Goal: Information Seeking & Learning: Learn about a topic

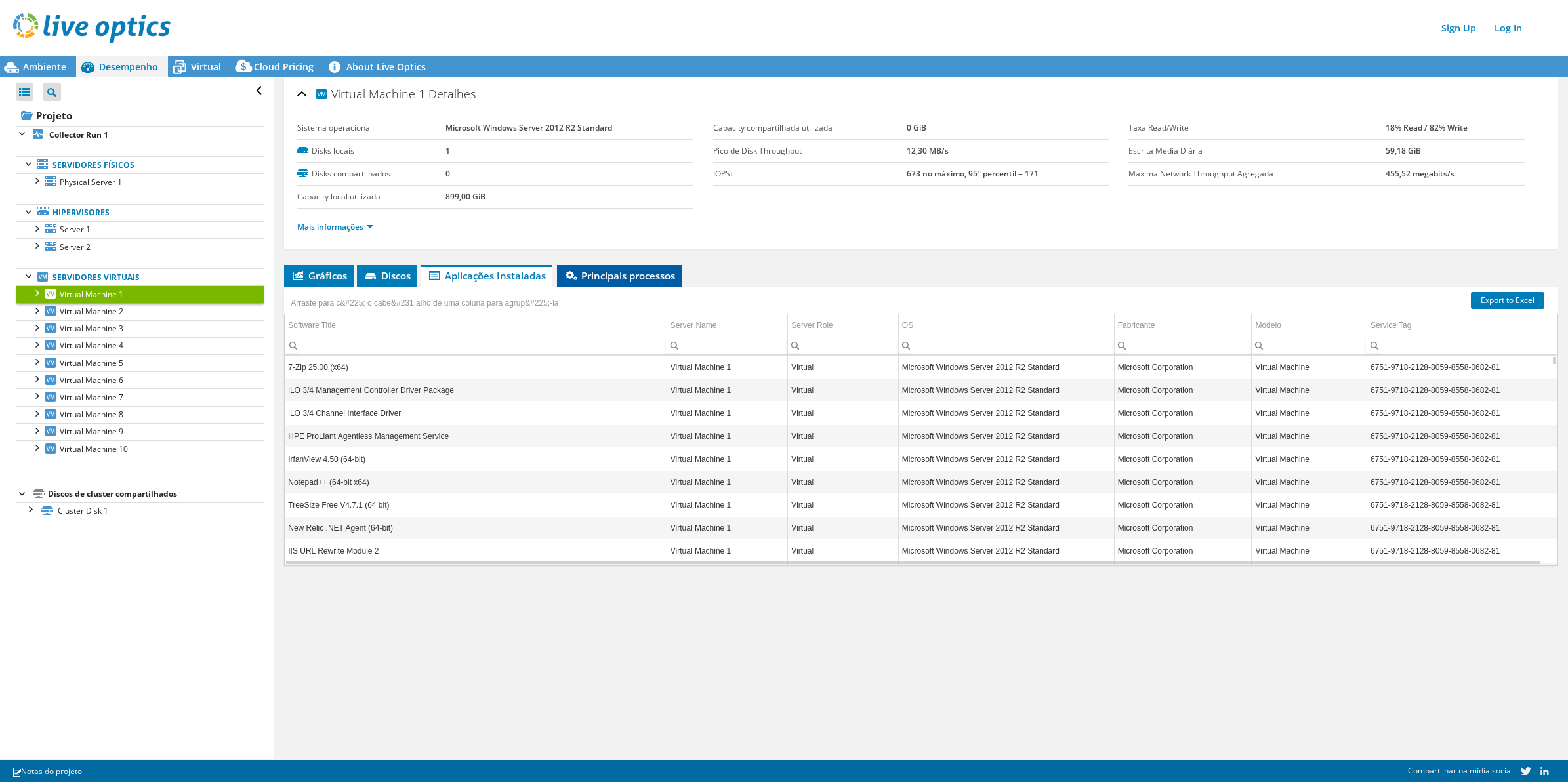
click at [646, 271] on span "Principais processos" at bounding box center [620, 276] width 112 height 13
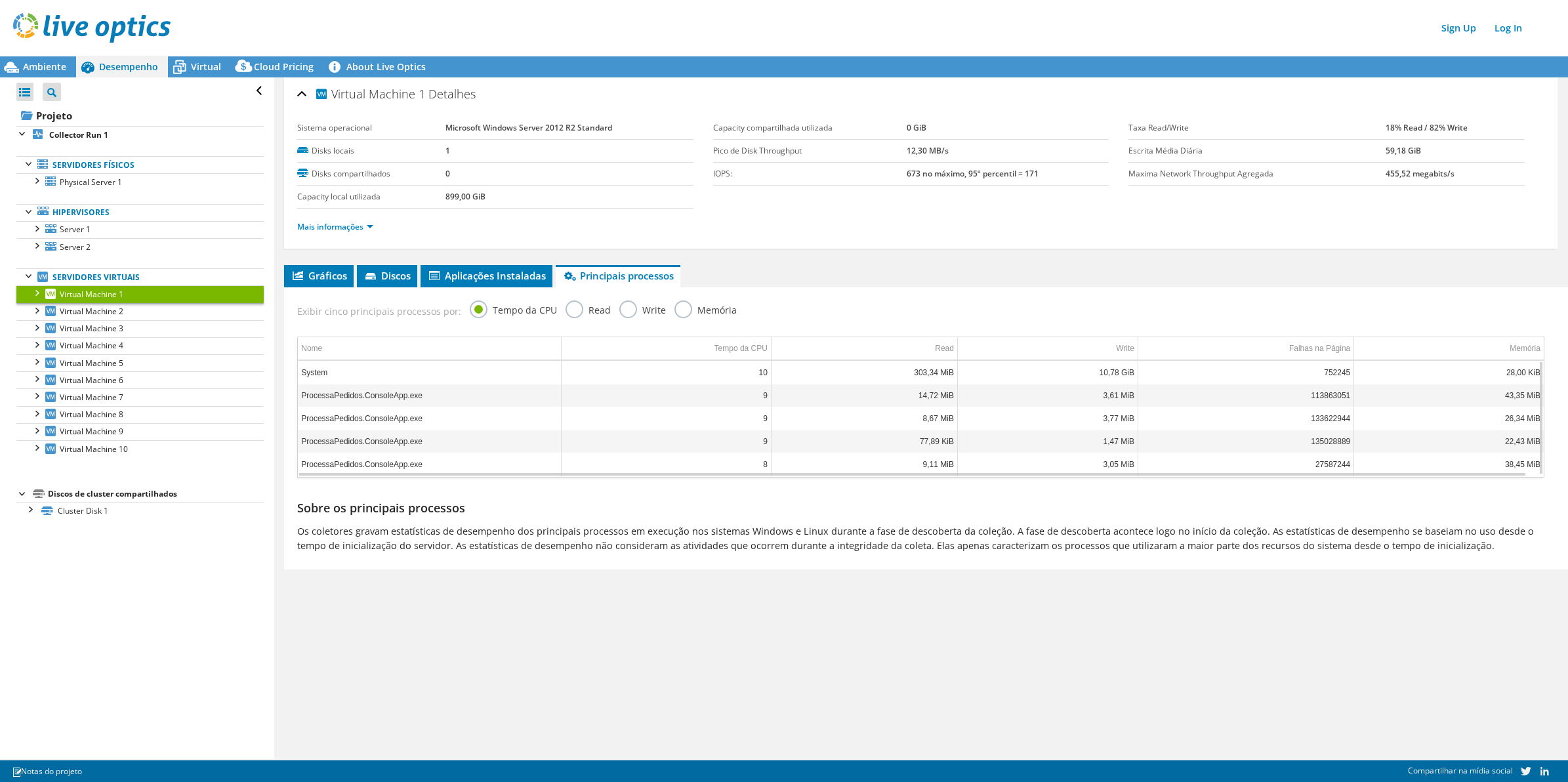
scroll to position [1, 0]
click at [336, 230] on link "Mais informações" at bounding box center [336, 227] width 76 height 11
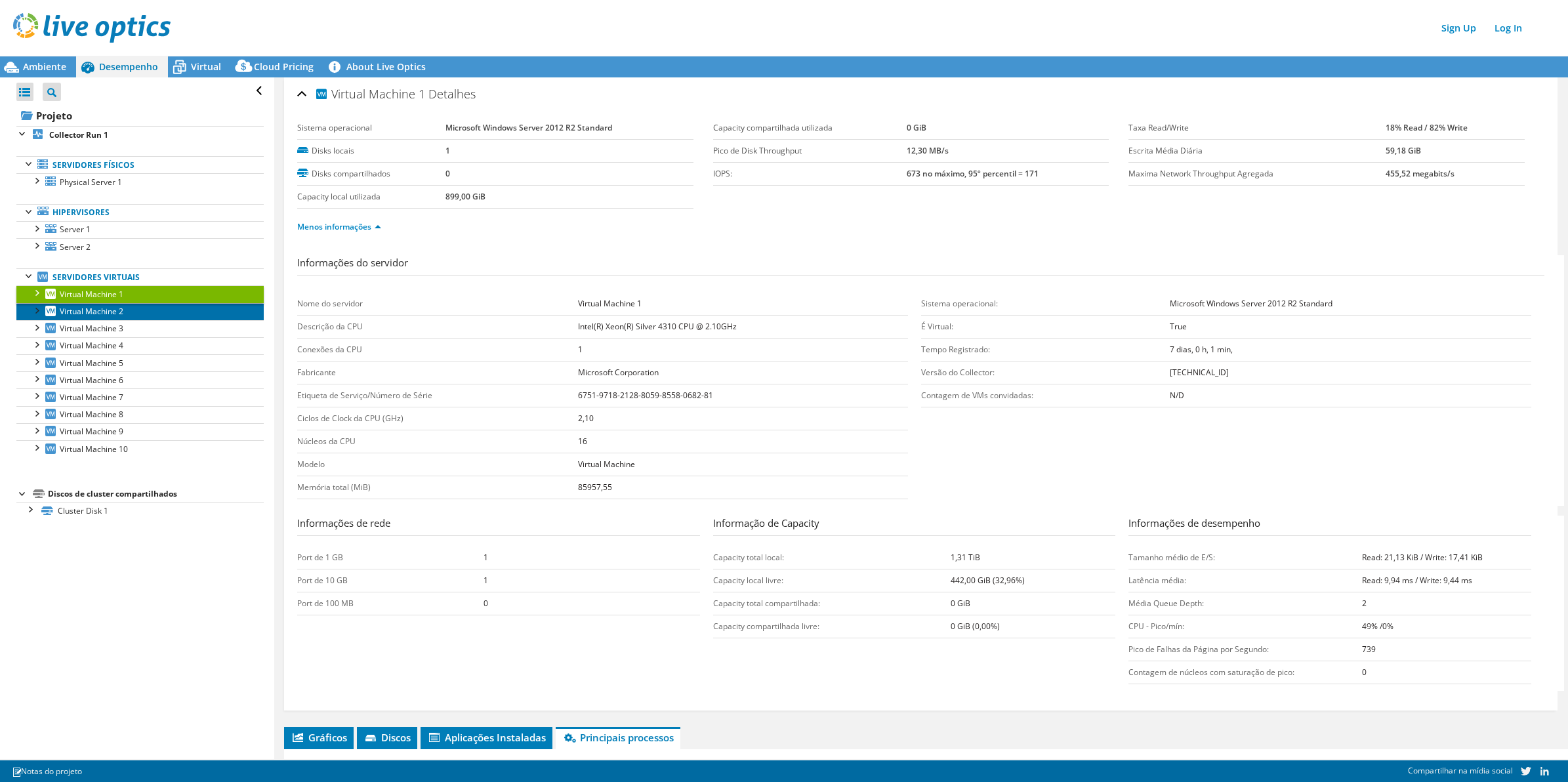
click at [112, 315] on span "Virtual Machine 2" at bounding box center [91, 311] width 63 height 11
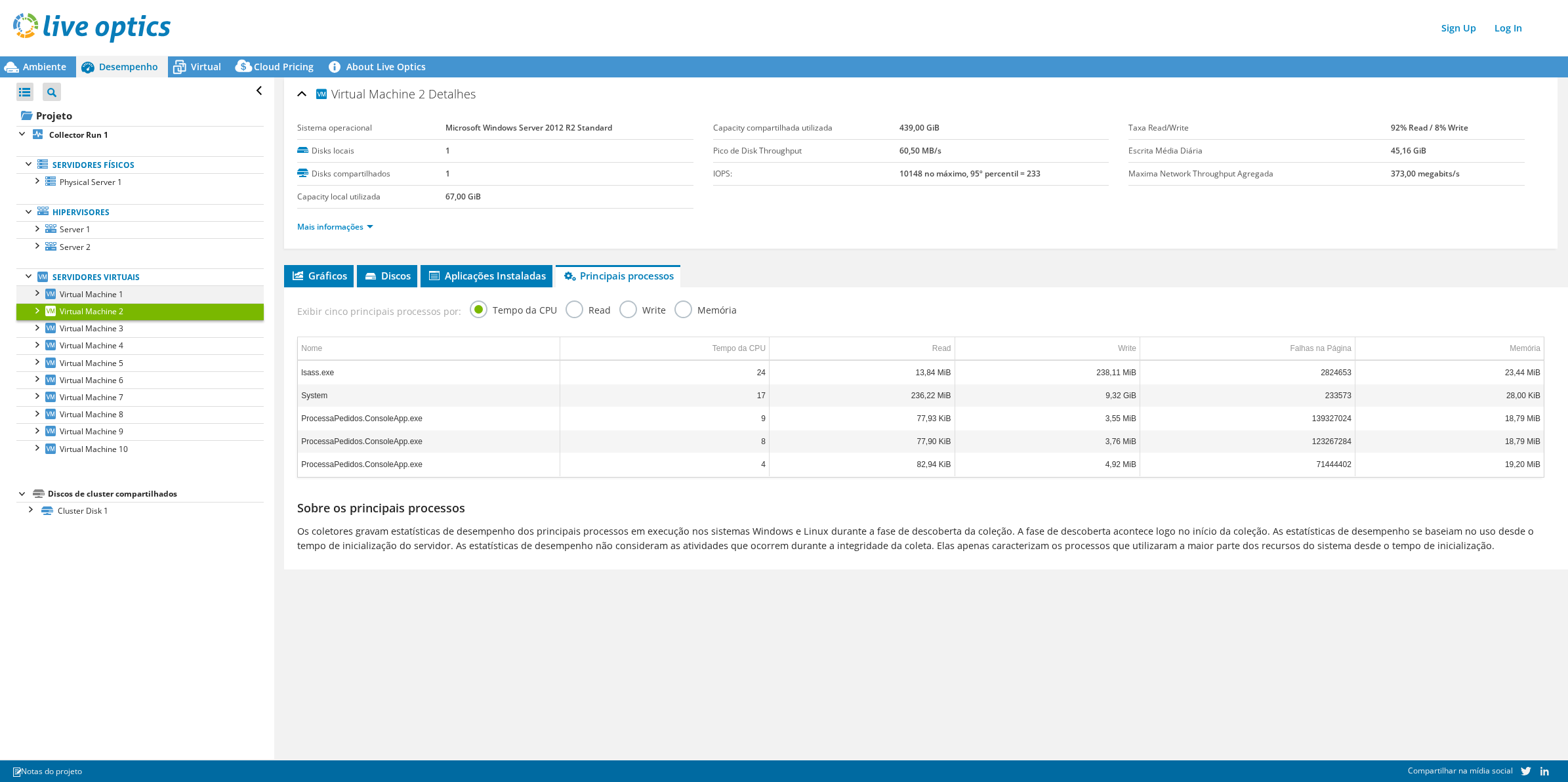
click at [31, 291] on div at bounding box center [37, 292] width 13 height 13
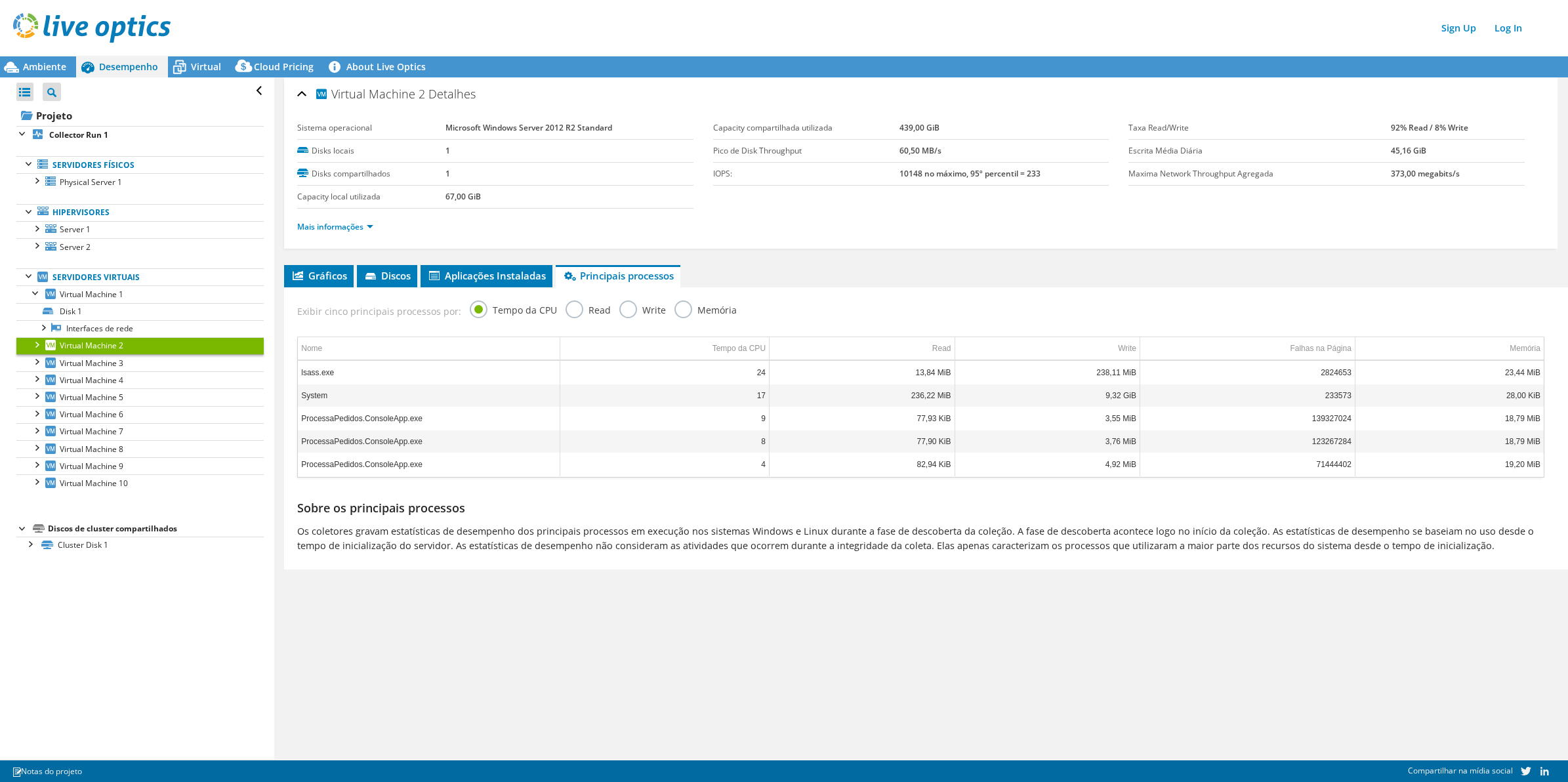
click at [37, 350] on div at bounding box center [37, 344] width 13 height 13
click at [37, 417] on div at bounding box center [37, 413] width 13 height 13
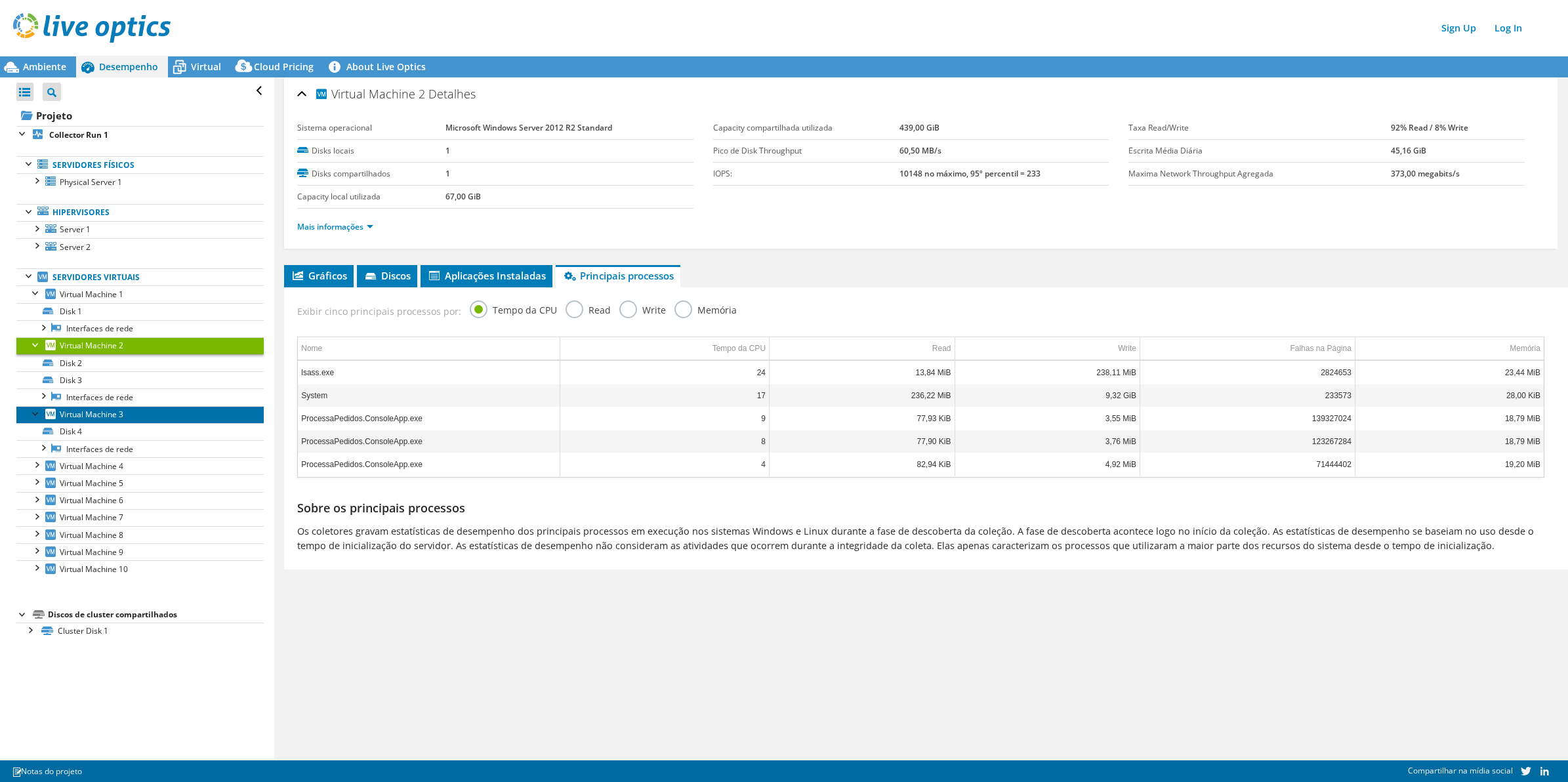
click at [110, 417] on span "Virtual Machine 3" at bounding box center [91, 414] width 63 height 11
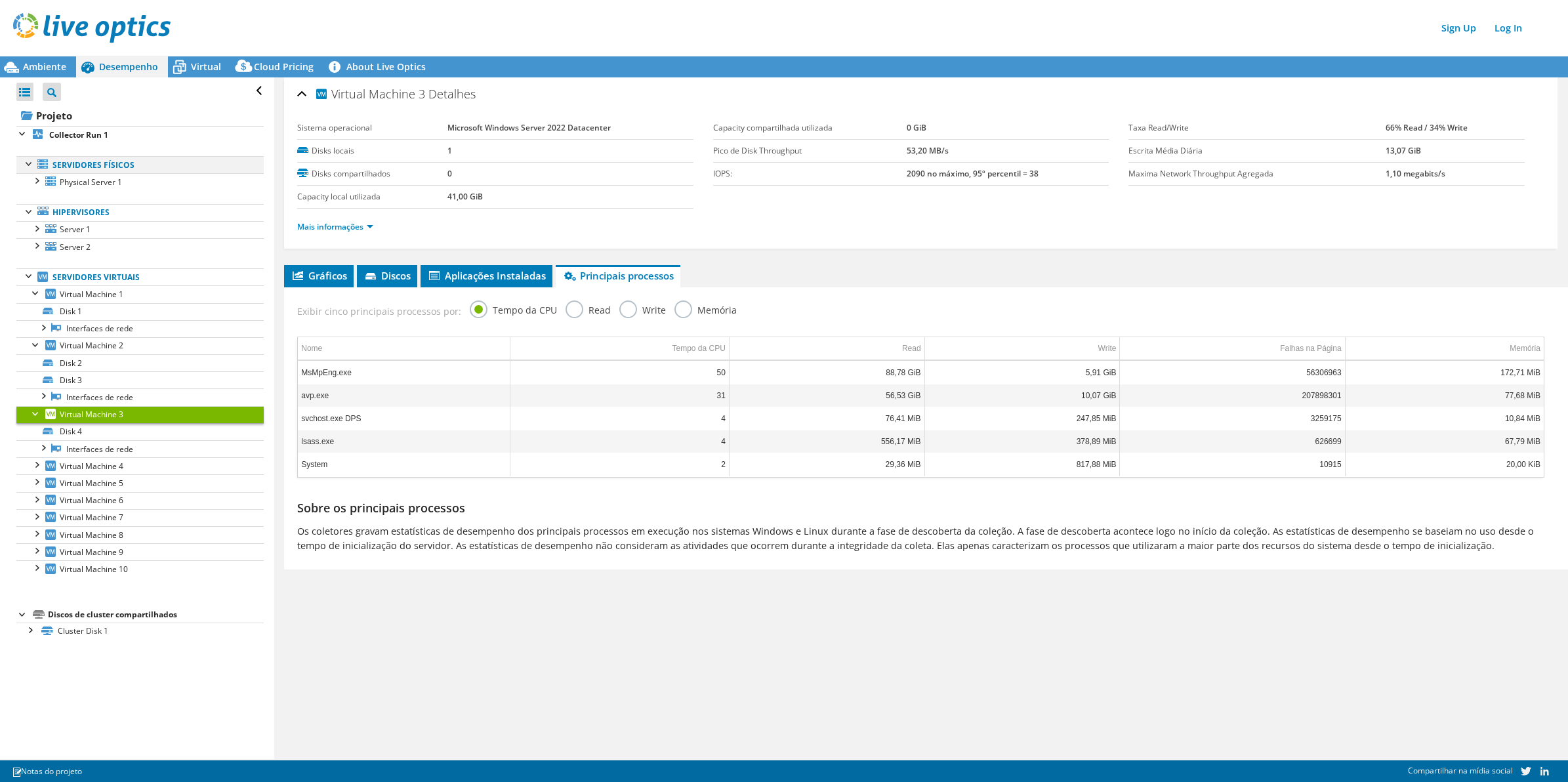
click at [27, 161] on div at bounding box center [30, 163] width 13 height 13
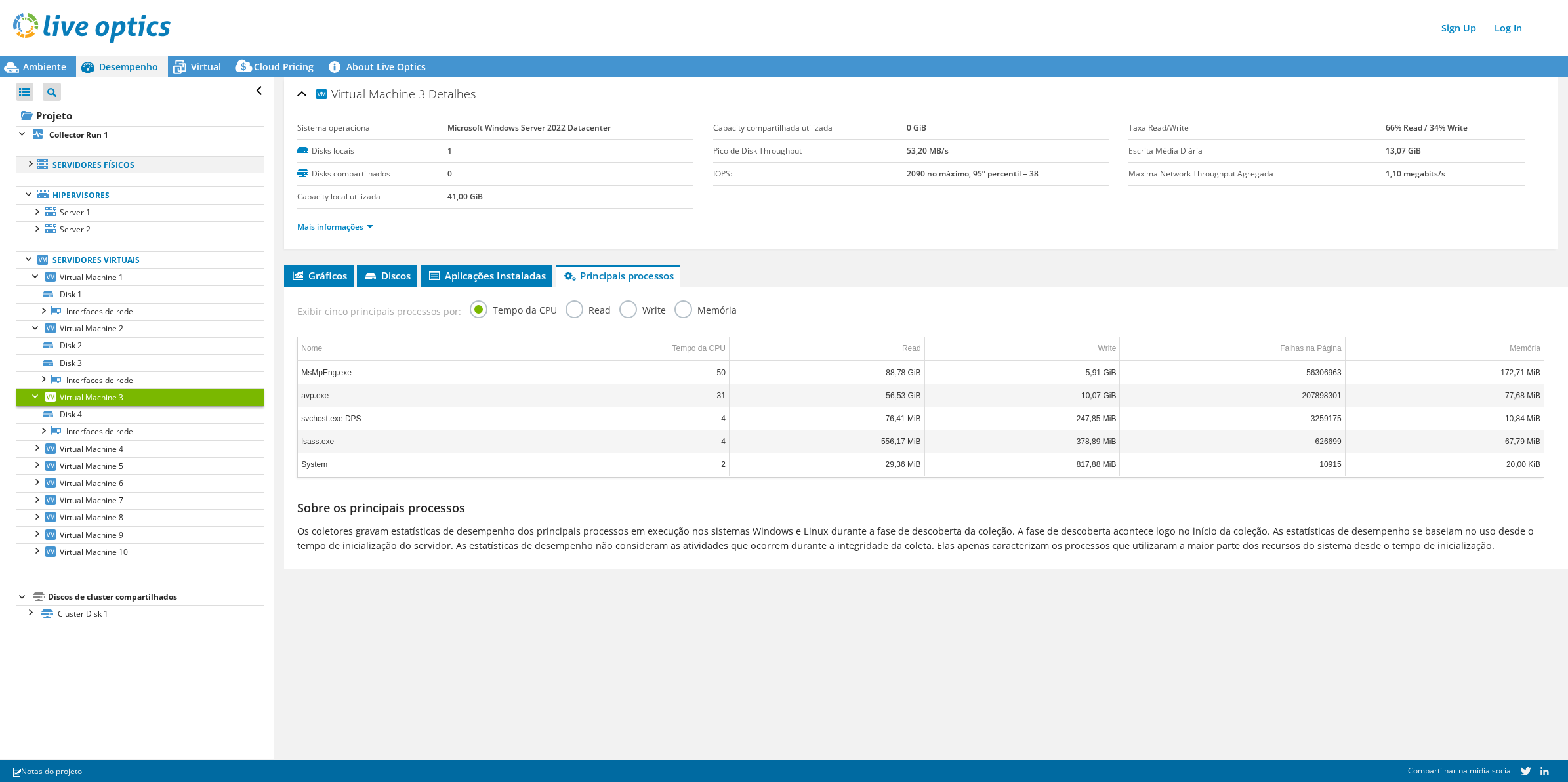
click at [31, 161] on div at bounding box center [30, 163] width 13 height 13
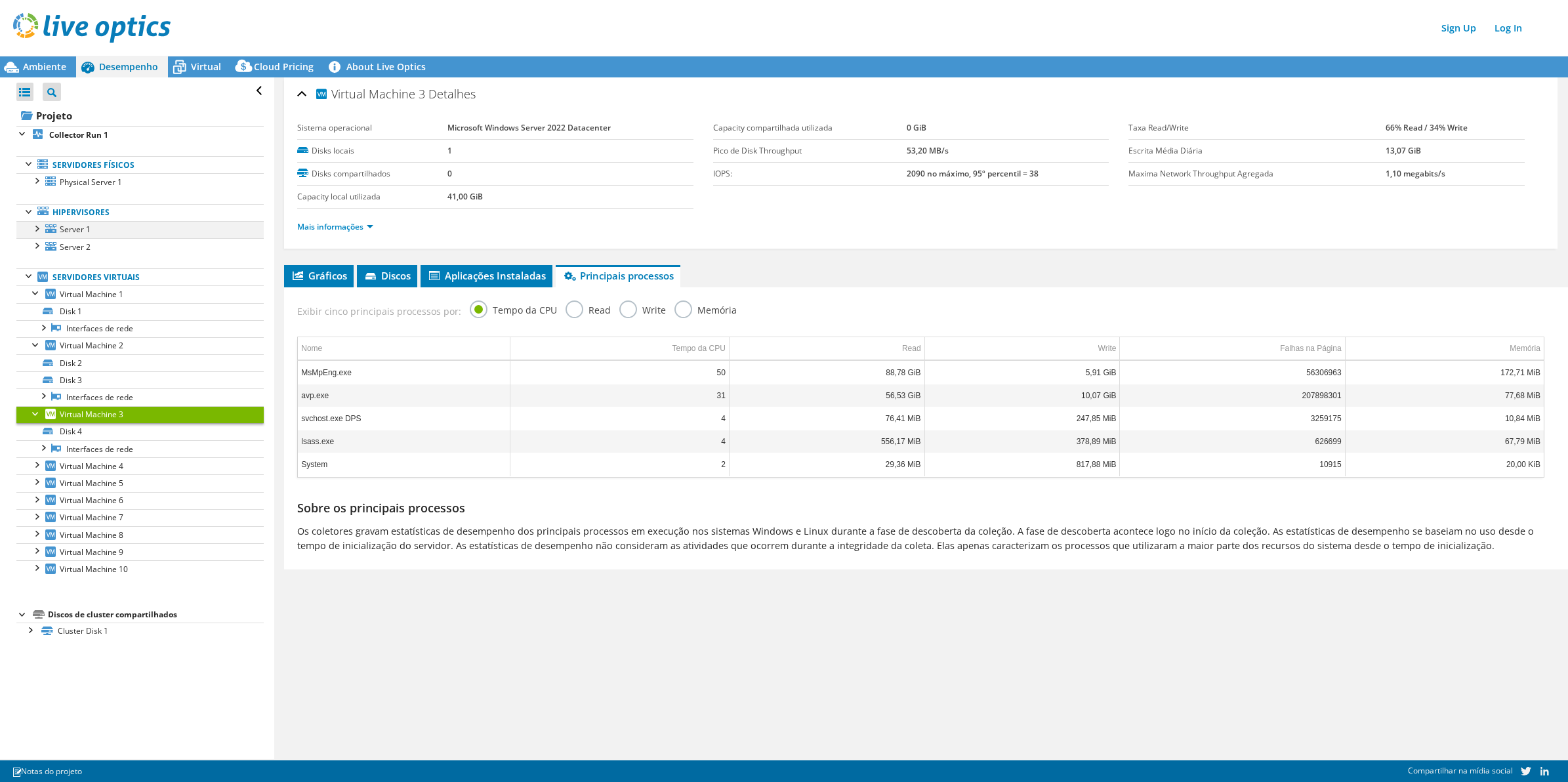
click at [38, 230] on div at bounding box center [37, 228] width 13 height 13
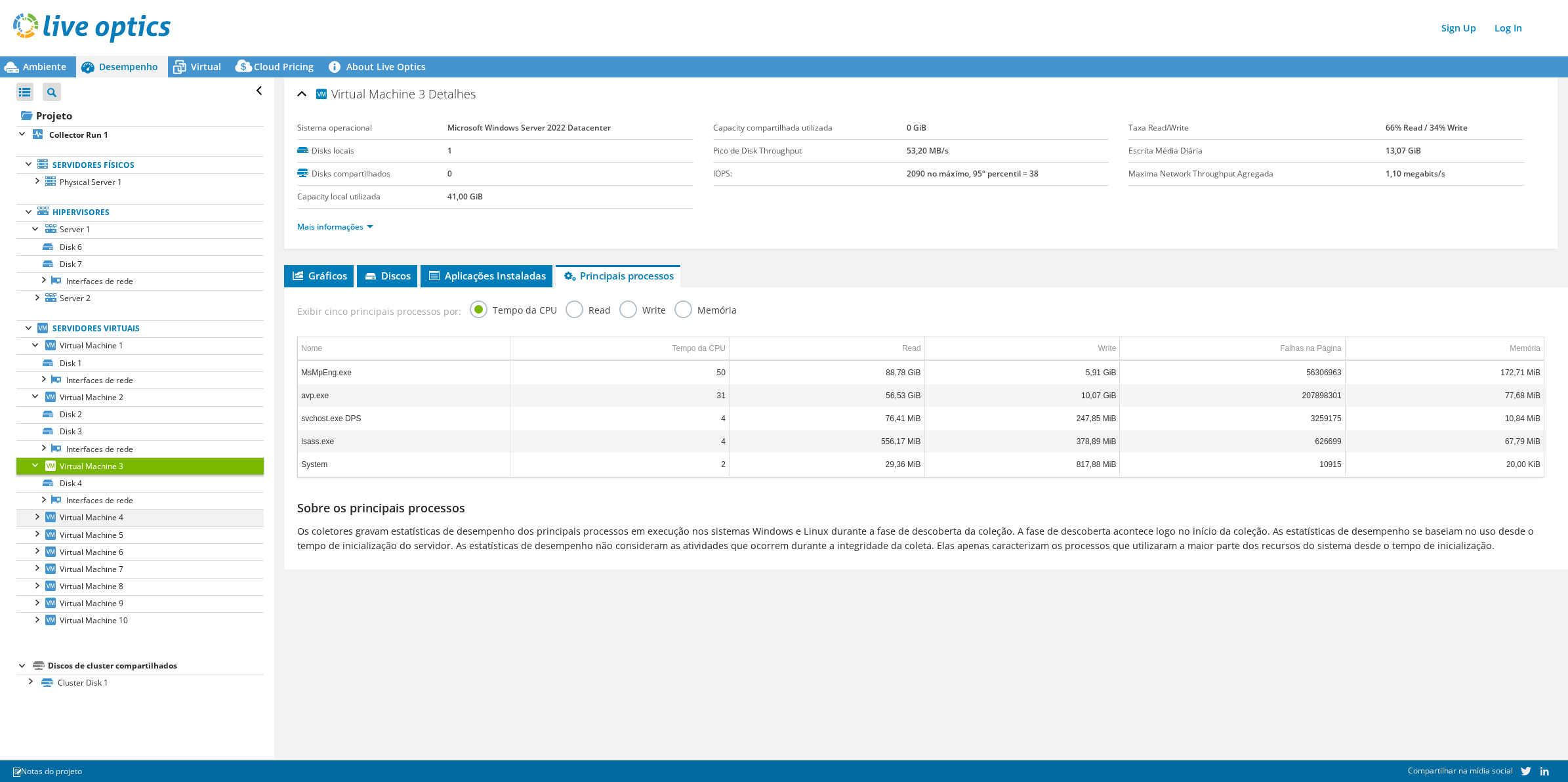
click at [37, 522] on div at bounding box center [37, 516] width 13 height 13
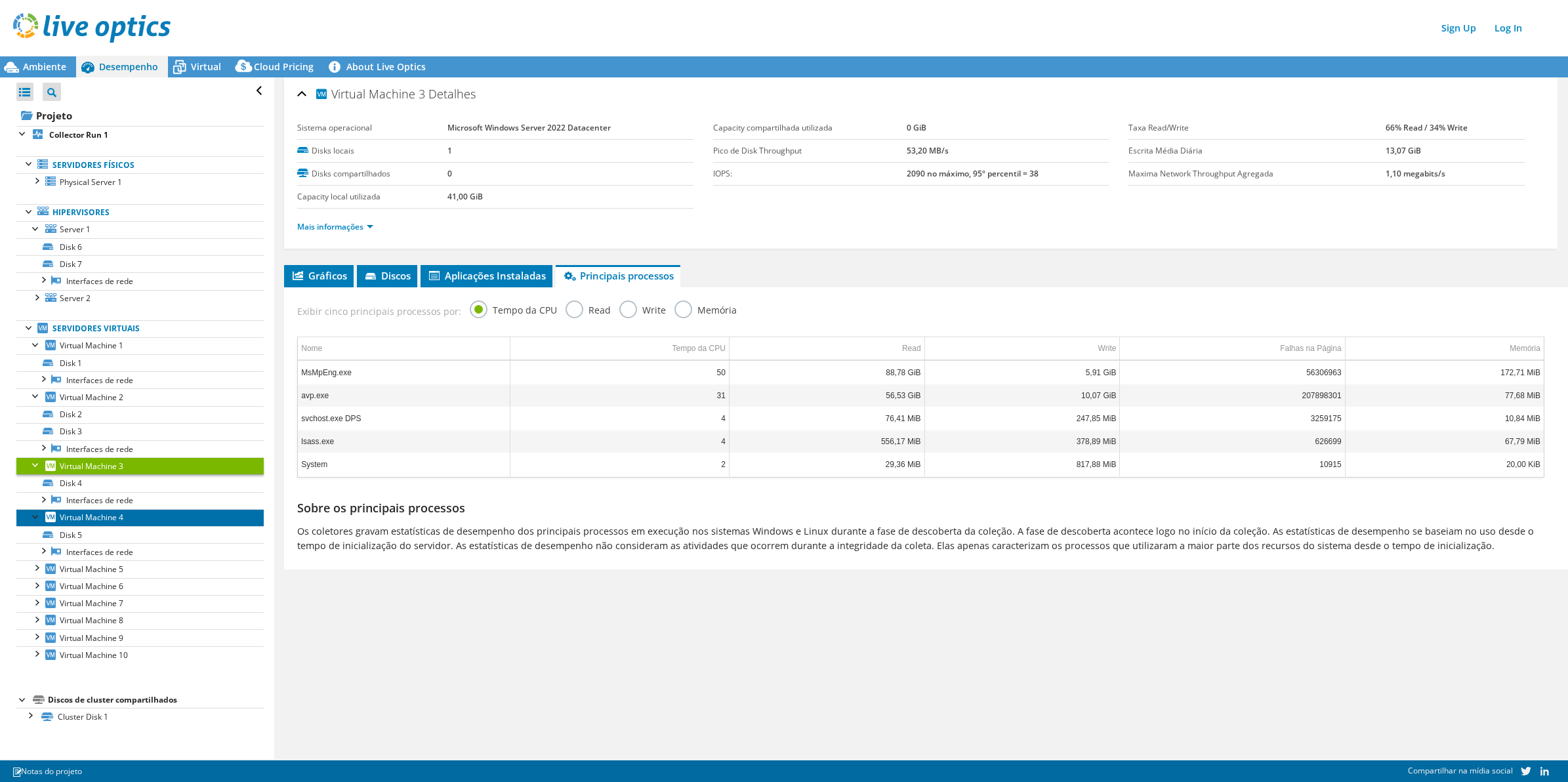
click at [126, 522] on link "Virtual Machine 4" at bounding box center [140, 517] width 248 height 17
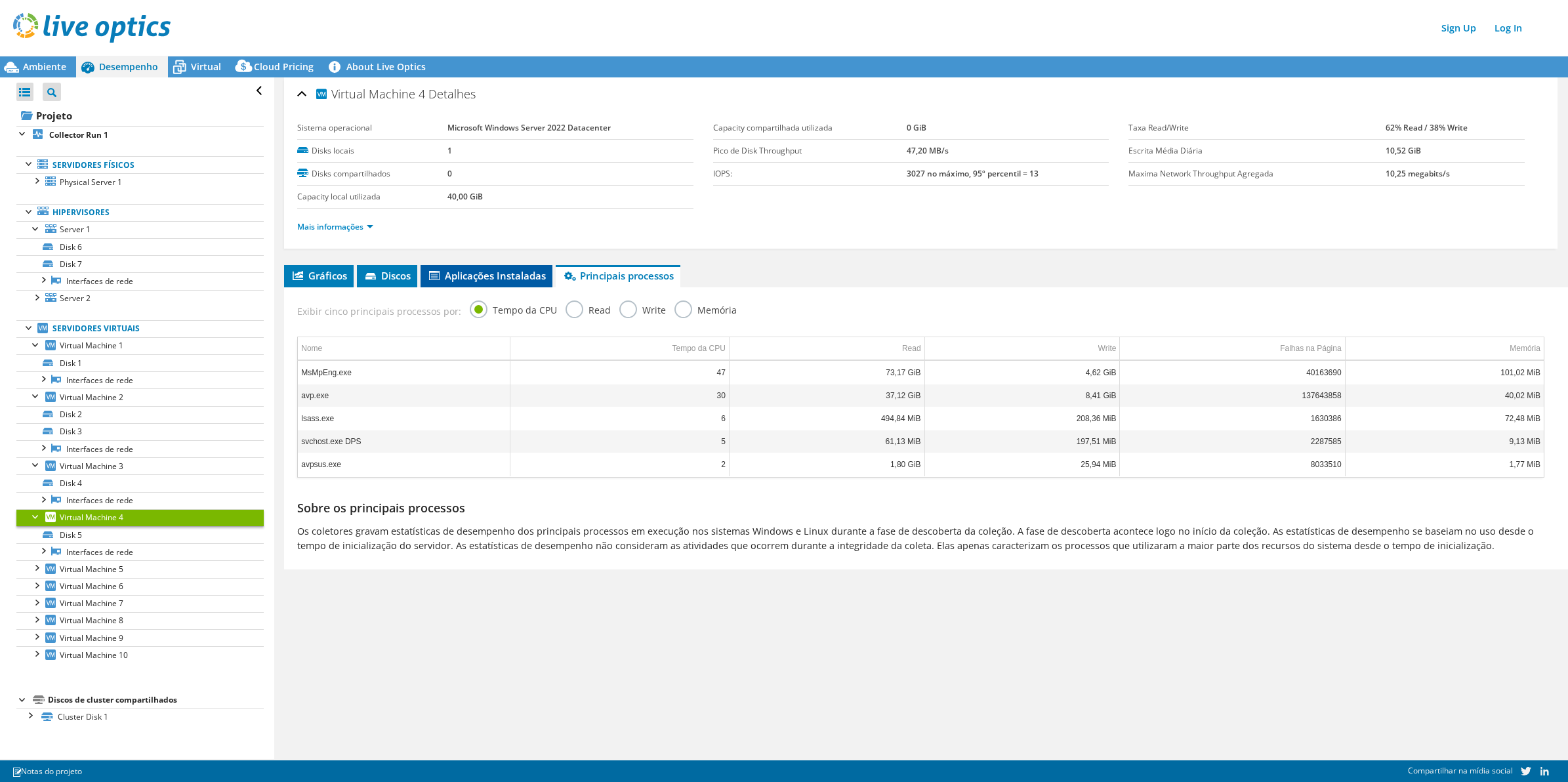
click at [509, 273] on span "Aplicações Instaladas" at bounding box center [486, 276] width 119 height 13
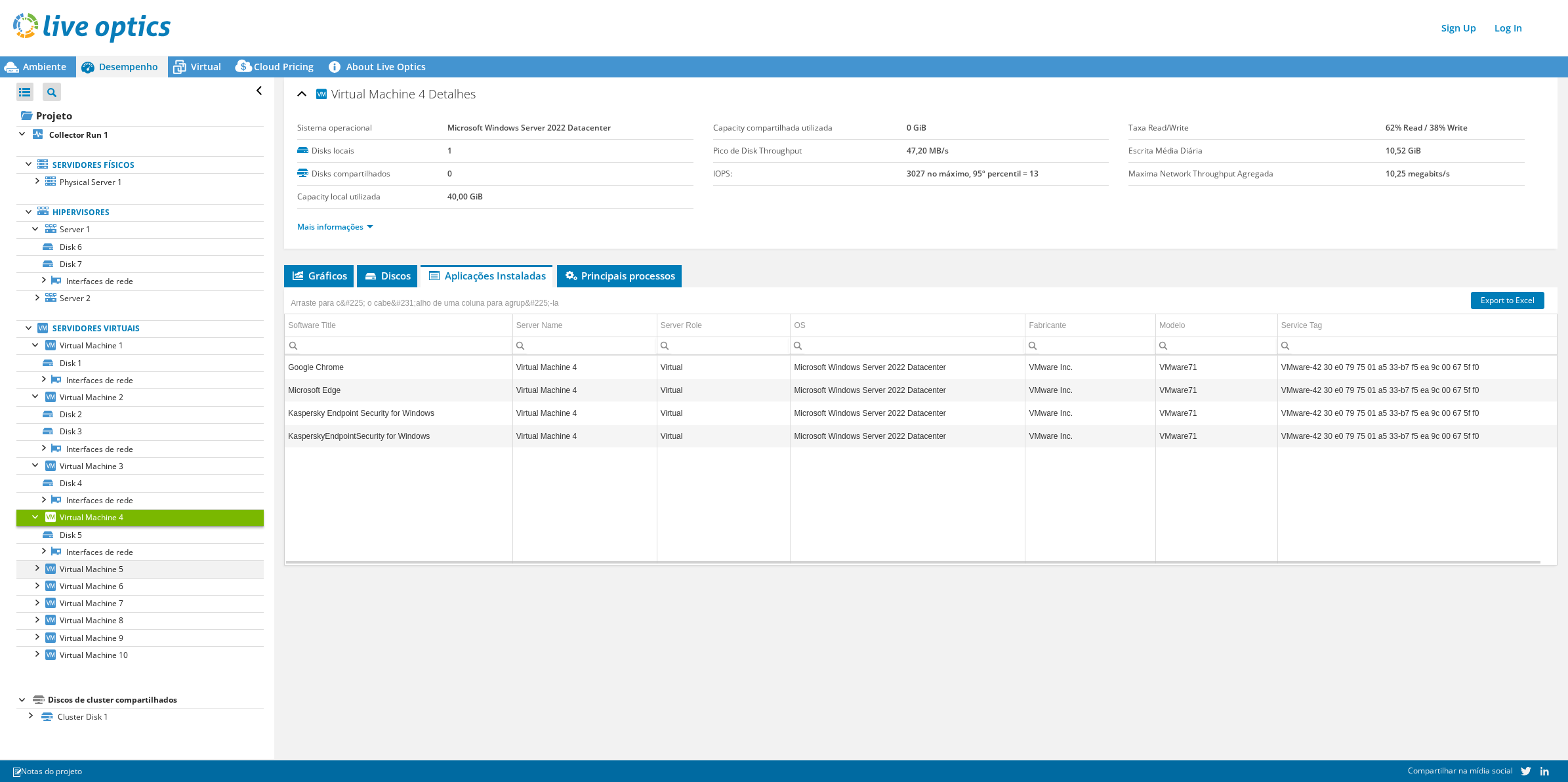
click at [31, 573] on div at bounding box center [37, 567] width 13 height 13
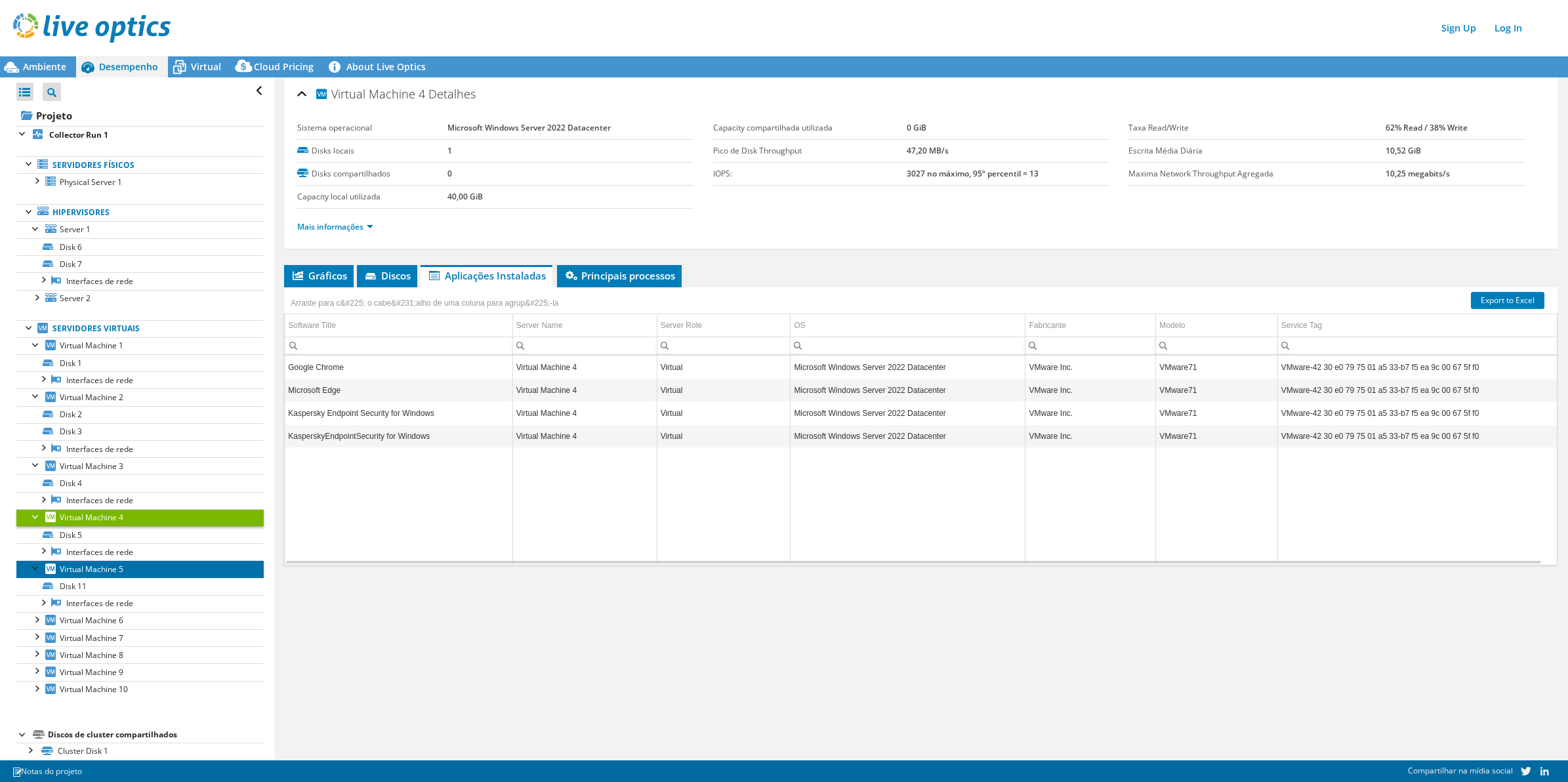
click at [122, 575] on span "Virtual Machine 5" at bounding box center [91, 569] width 63 height 11
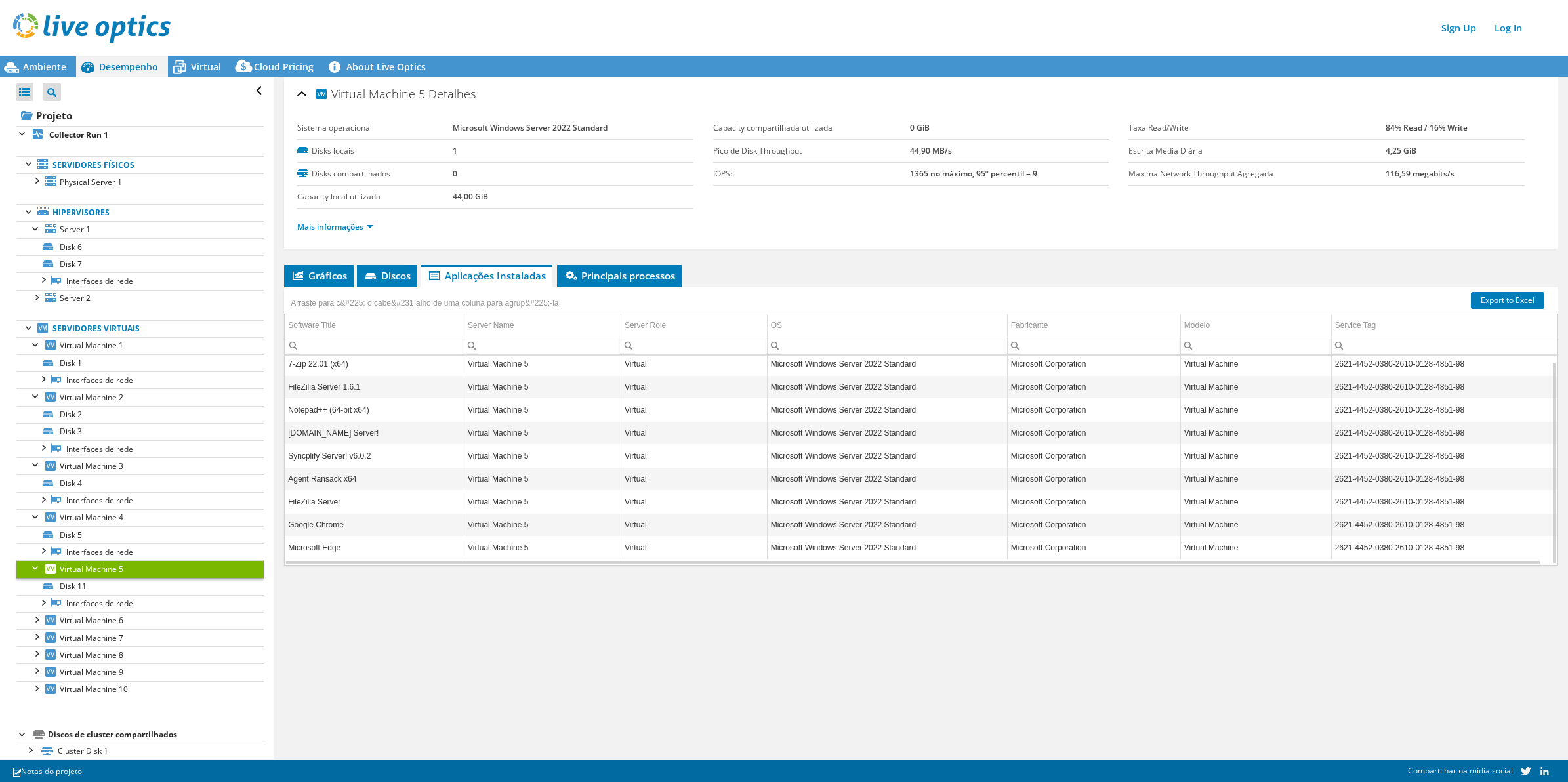
scroll to position [0, 0]
click at [123, 185] on link "Physical Server 1" at bounding box center [140, 181] width 248 height 17
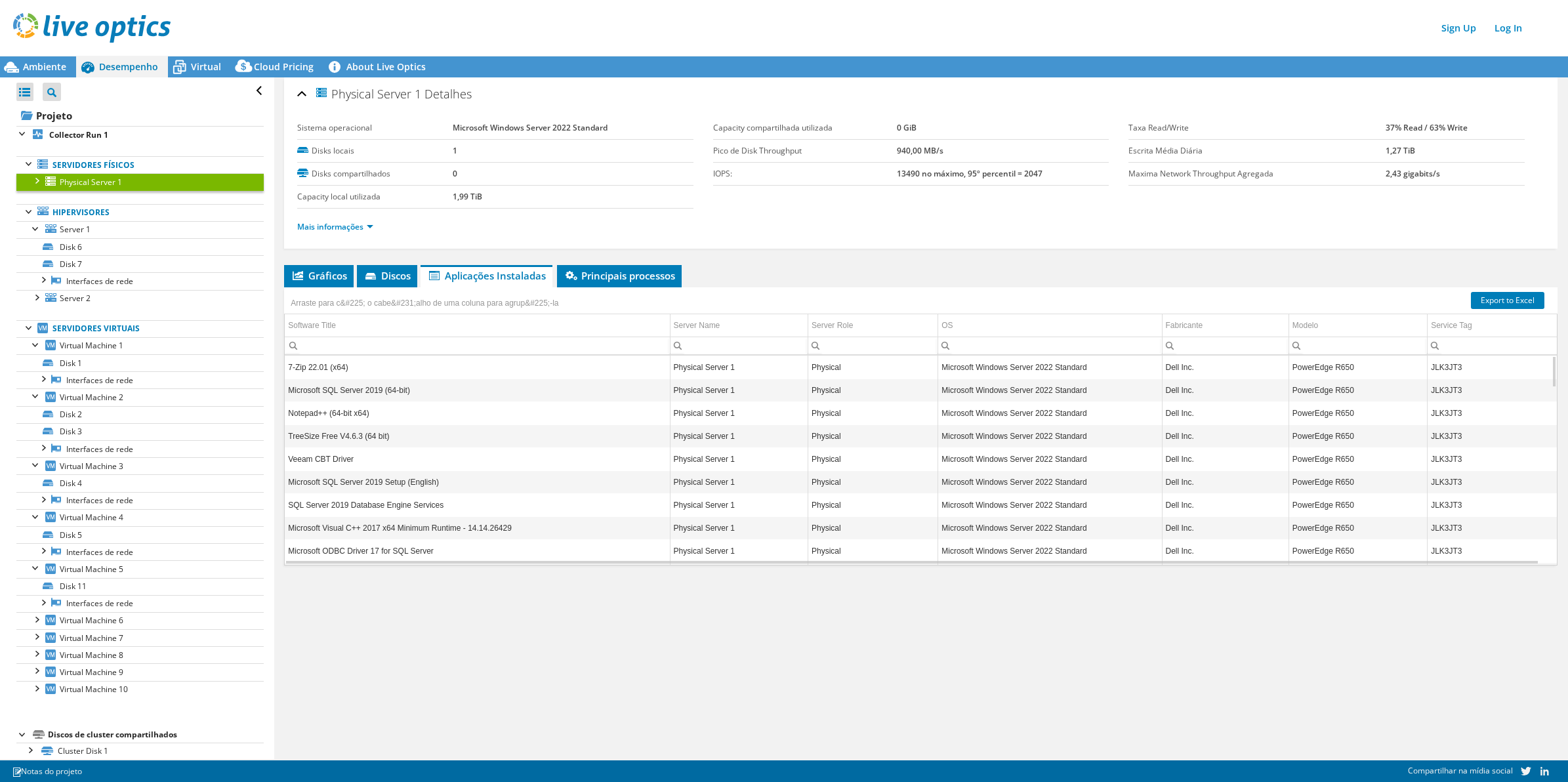
click at [740, 628] on div "Physical Server 1 Detalhes Sistema operacional Microsoft Windows Server 2022 St…" at bounding box center [921, 418] width 1293 height 681
click at [312, 276] on span "Gráficos" at bounding box center [319, 276] width 57 height 13
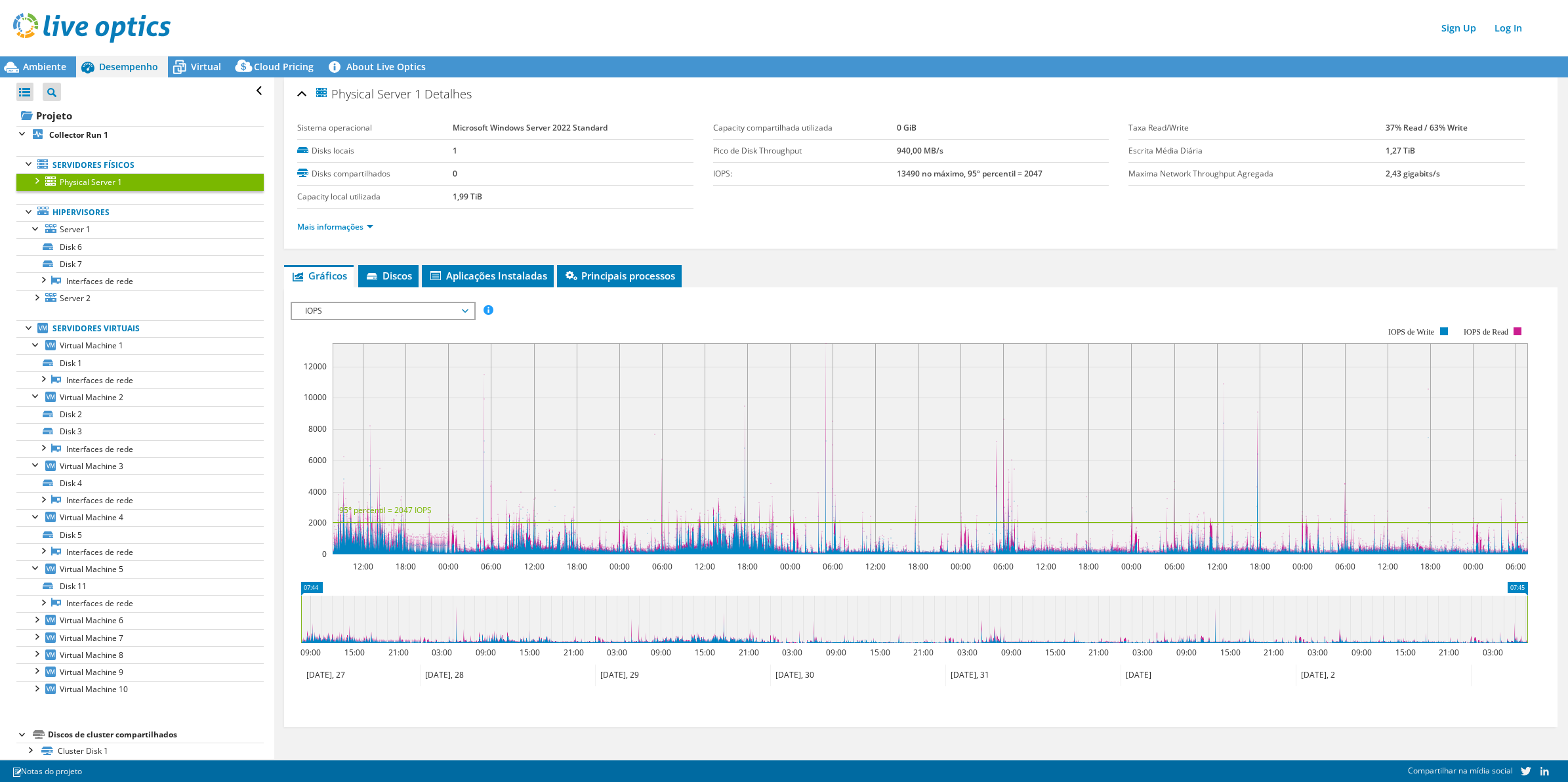
click at [385, 313] on span "IOPS" at bounding box center [382, 310] width 169 height 16
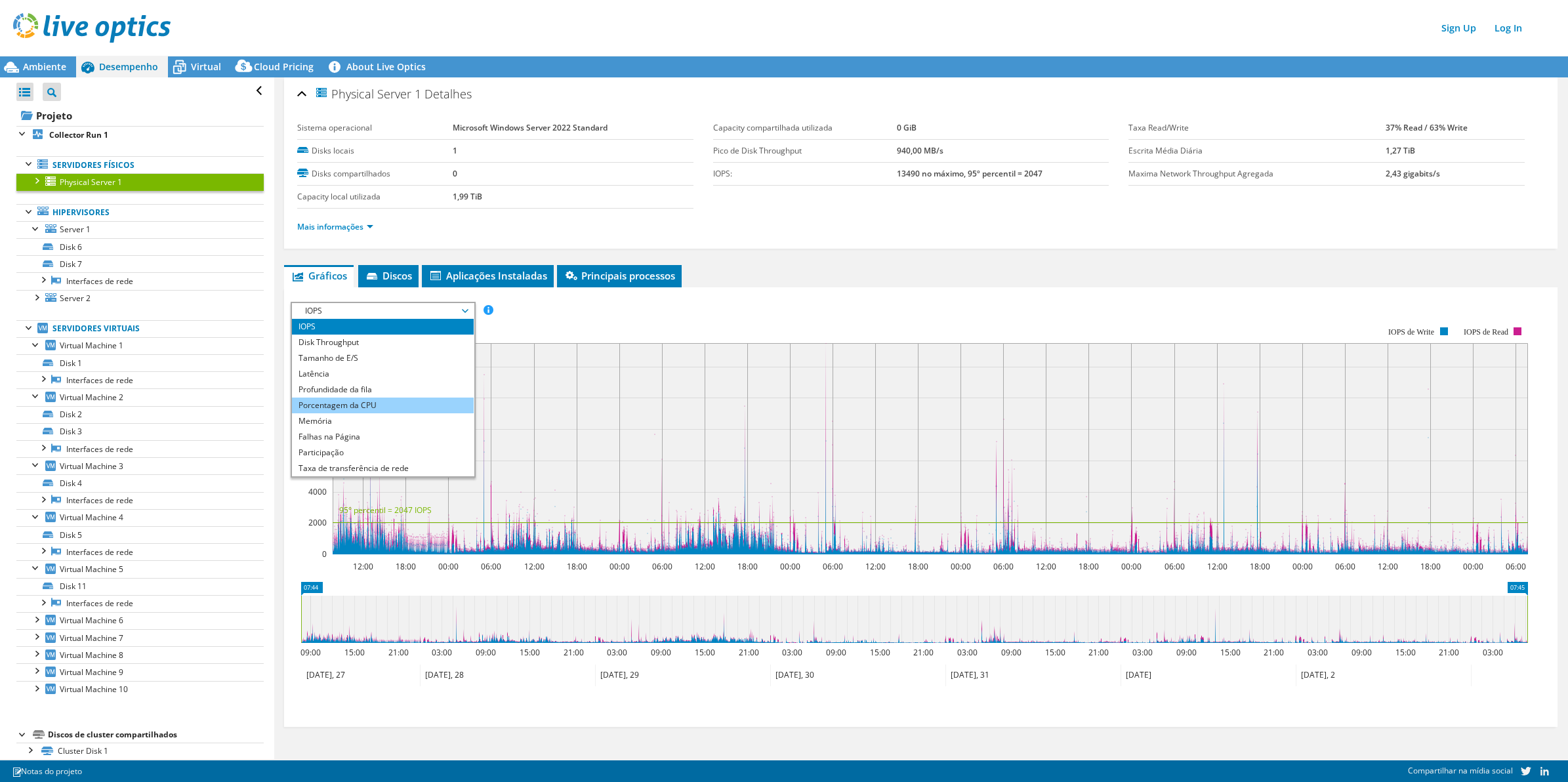
click at [385, 401] on li "Porcentagem da CPU" at bounding box center [383, 405] width 182 height 16
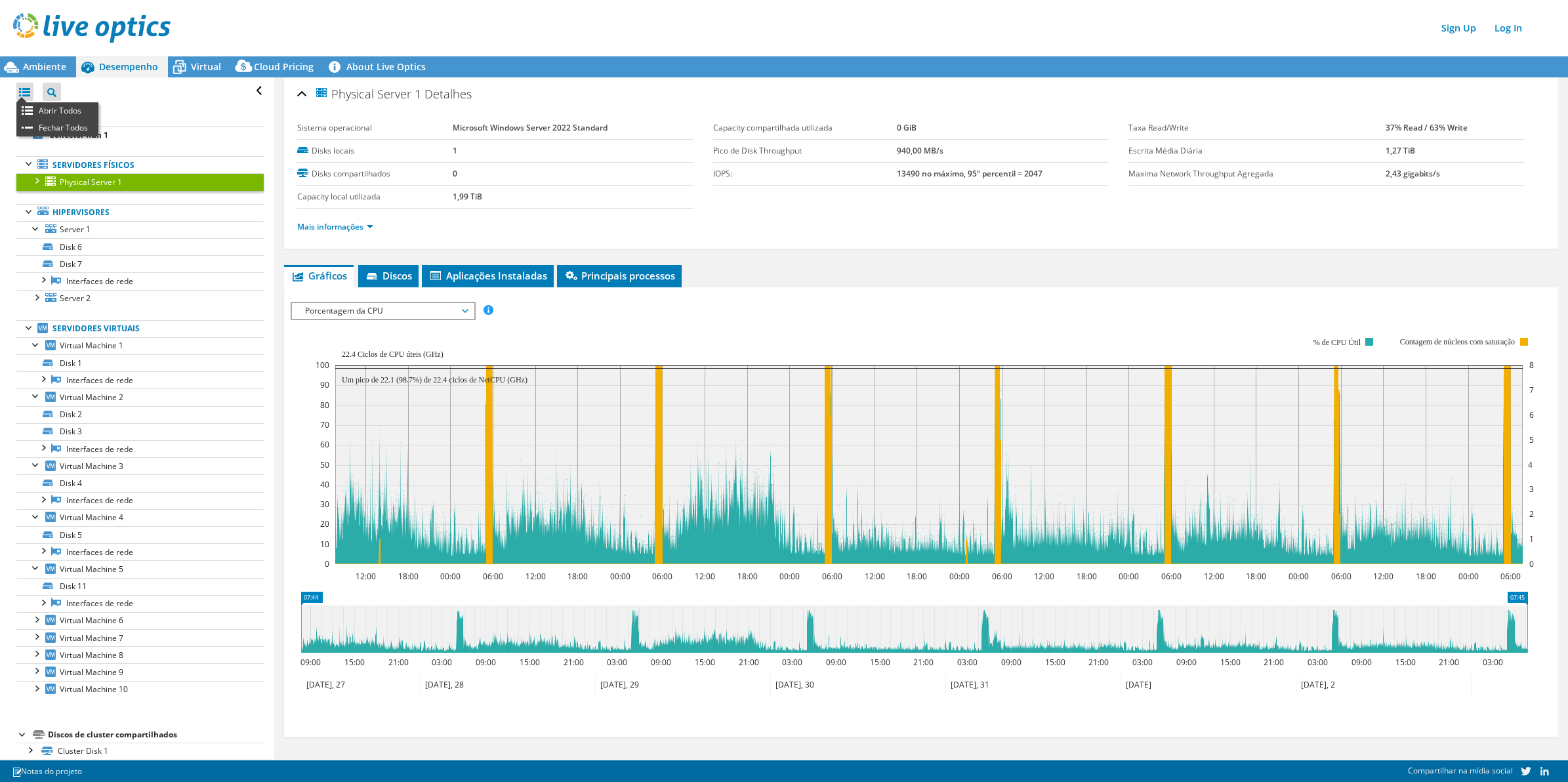
click at [23, 93] on div at bounding box center [25, 92] width 17 height 19
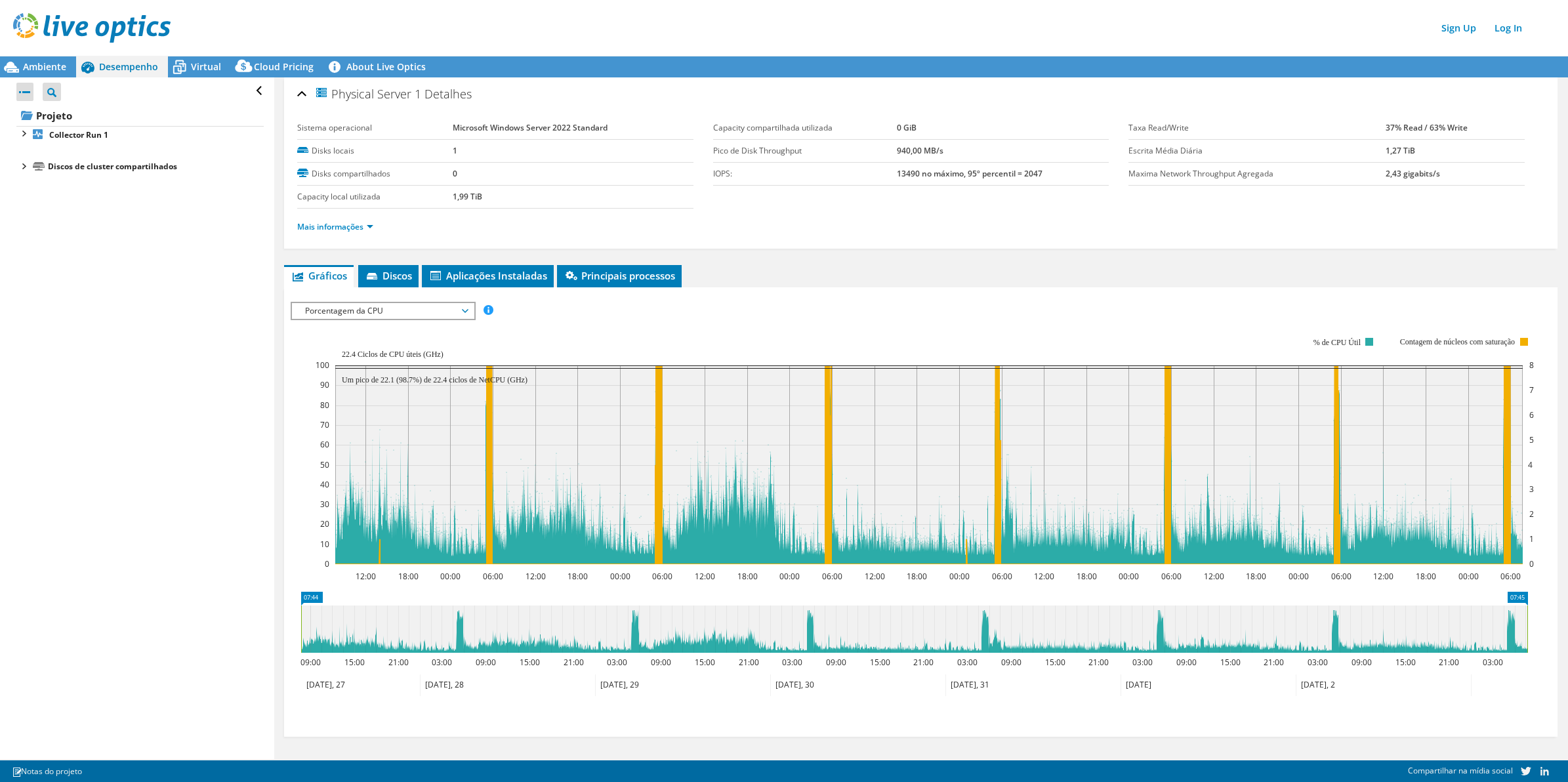
click at [25, 92] on div at bounding box center [25, 92] width 17 height 19
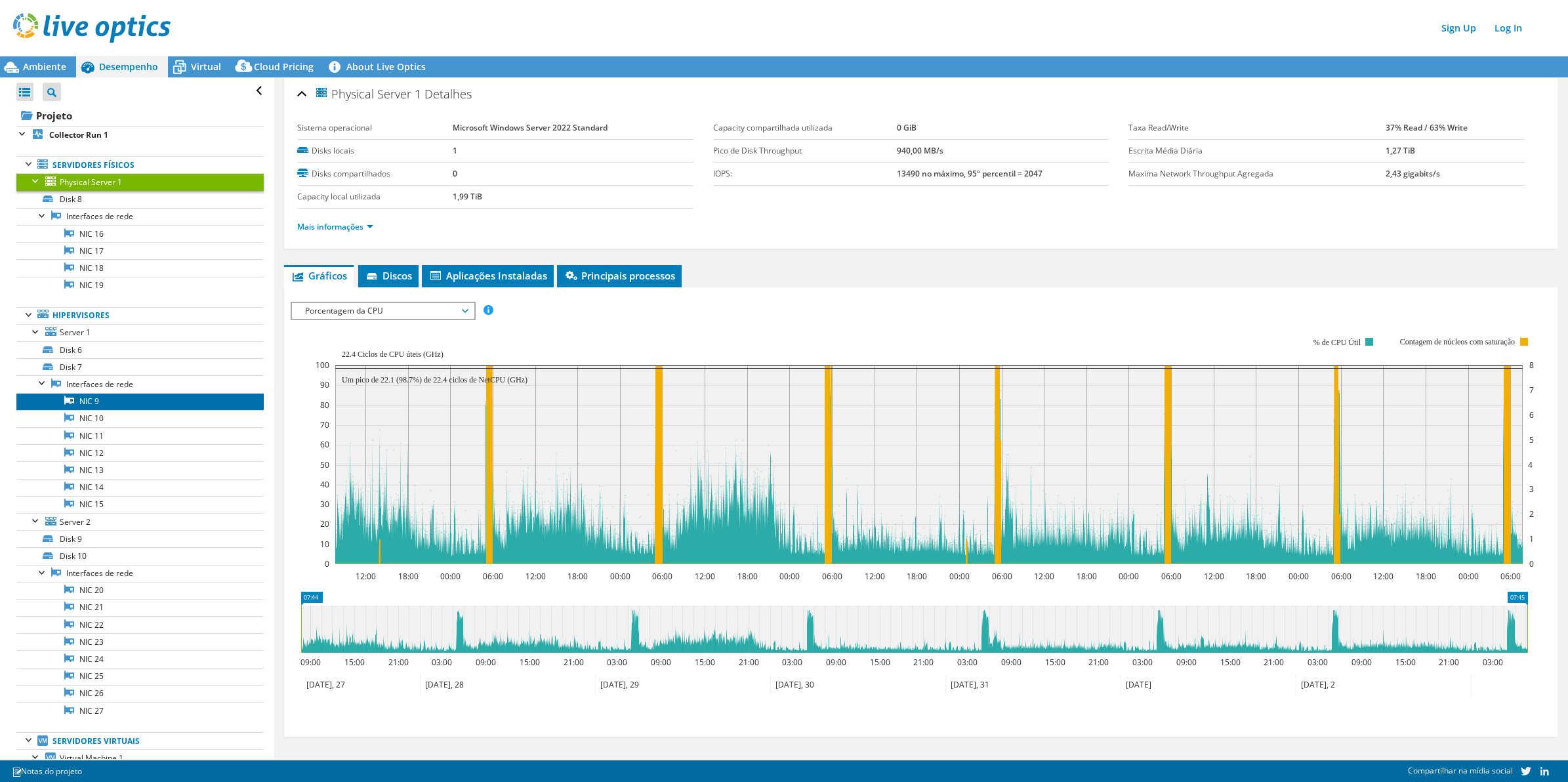
click at [152, 401] on link "NIC 9" at bounding box center [140, 401] width 248 height 17
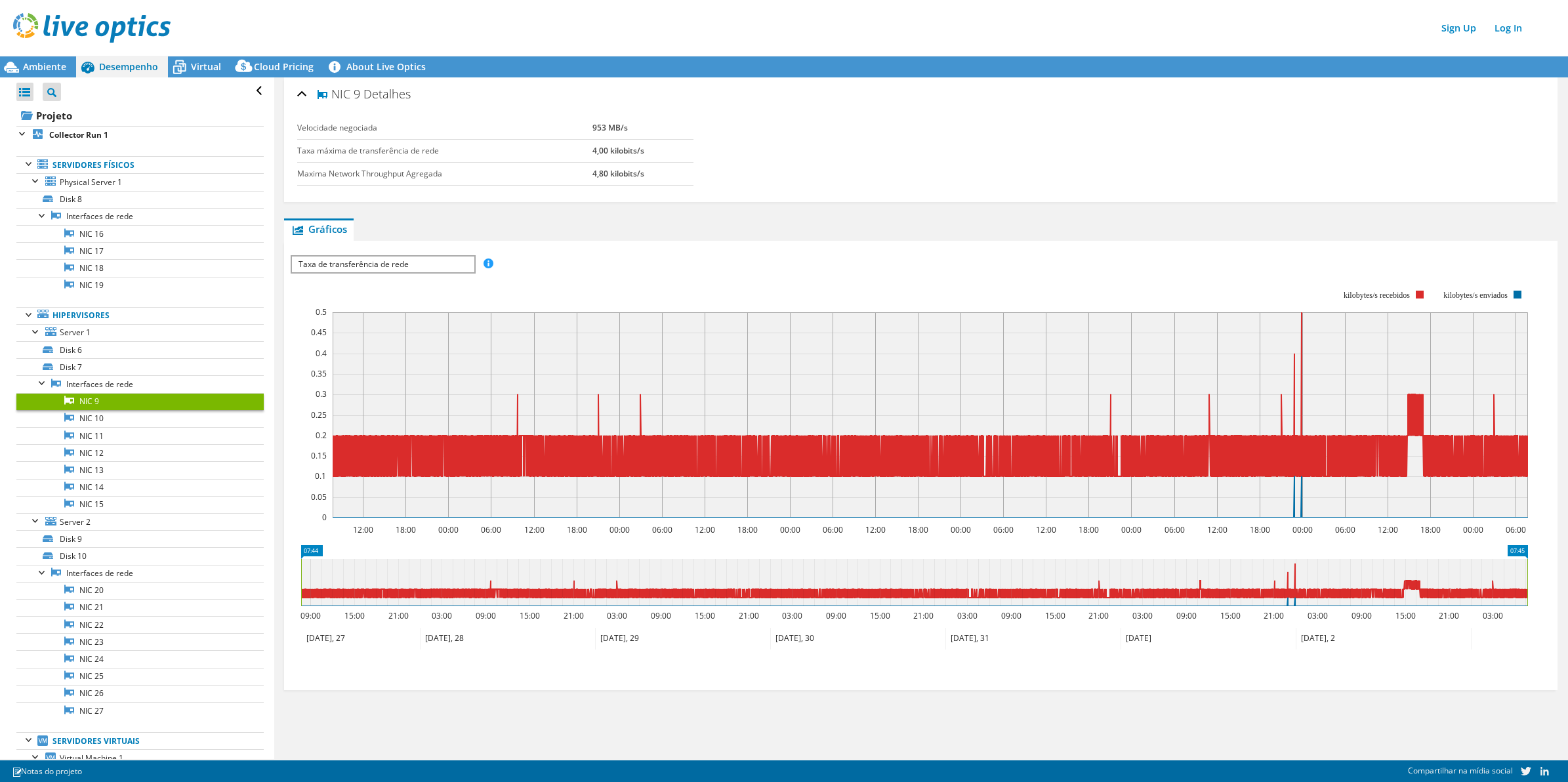
click at [385, 258] on span "Taxa de transferência de rede" at bounding box center [383, 264] width 182 height 16
click at [570, 256] on div "IOPS Disk Throughput Tamanho de E/S Latência Profundidade da fila Porcentagem d…" at bounding box center [921, 264] width 1260 height 18
click at [131, 387] on link "Interfaces de rede" at bounding box center [140, 383] width 248 height 17
click at [127, 427] on link "NIC 10" at bounding box center [140, 418] width 248 height 17
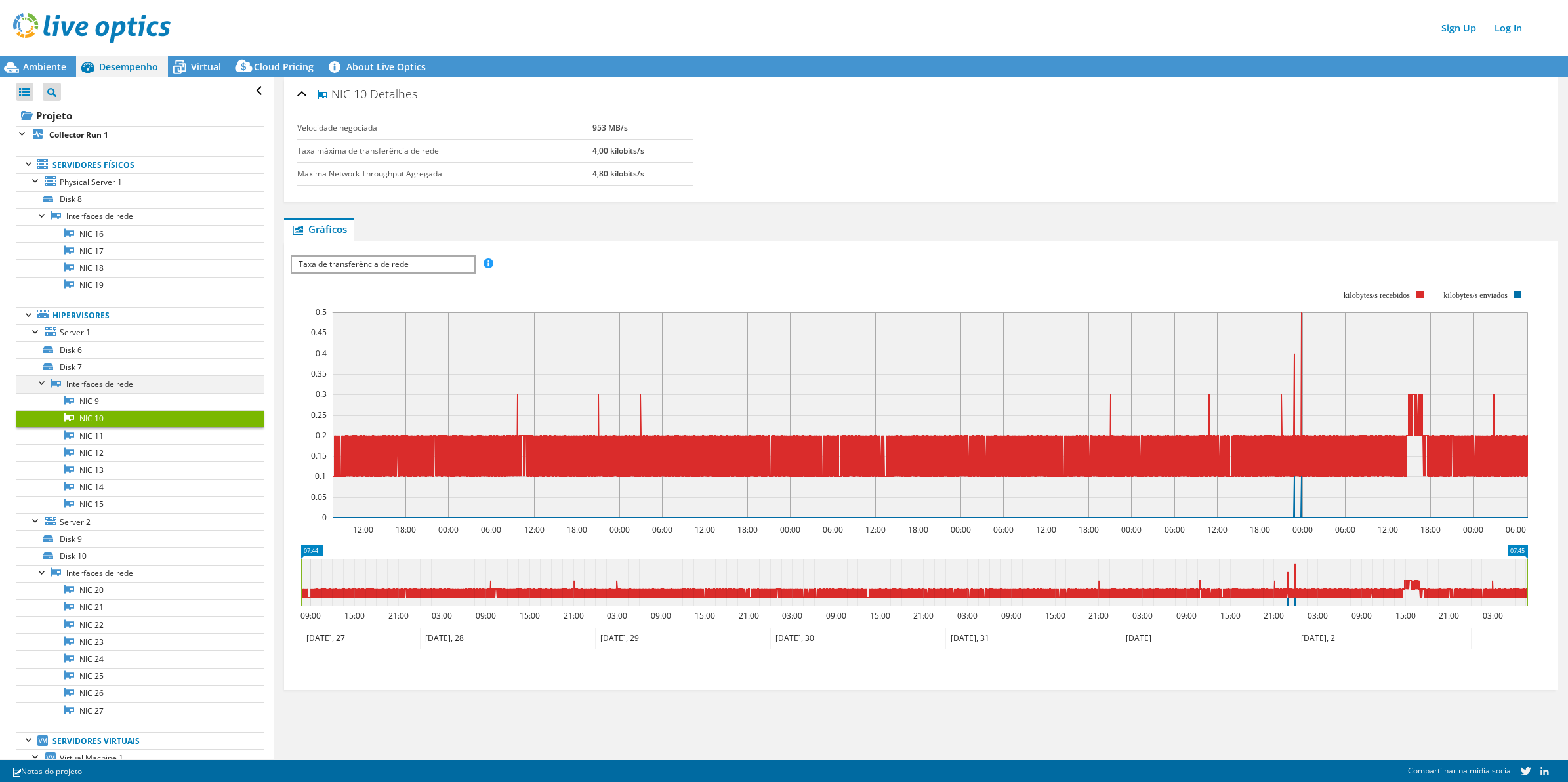
click at [41, 384] on div at bounding box center [42, 382] width 13 height 13
